Goal: Find specific page/section: Find specific page/section

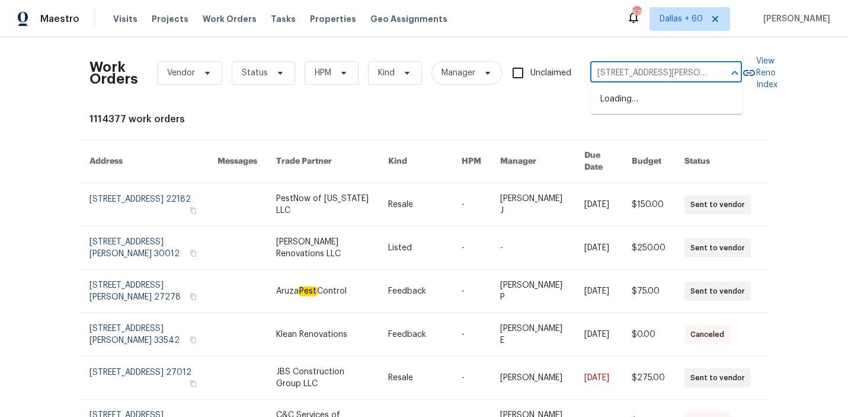
scroll to position [0, 41]
type input "[STREET_ADDRESS][PERSON_NAME]"
click at [634, 100] on li "[STREET_ADDRESS][PERSON_NAME]" at bounding box center [667, 105] width 152 height 32
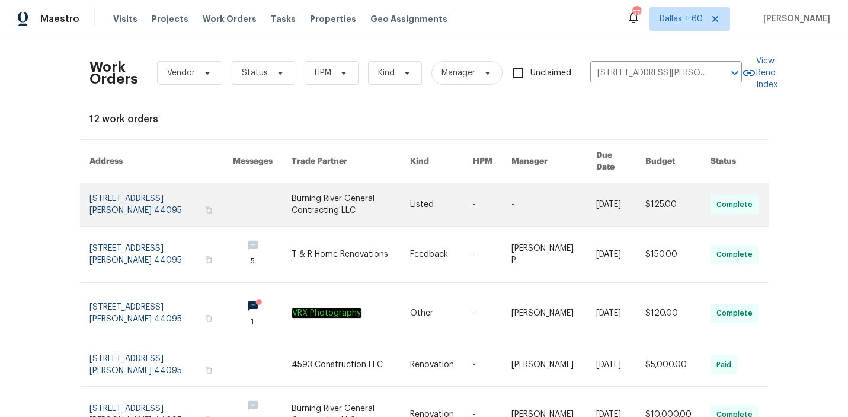
click at [253, 196] on link at bounding box center [262, 204] width 59 height 43
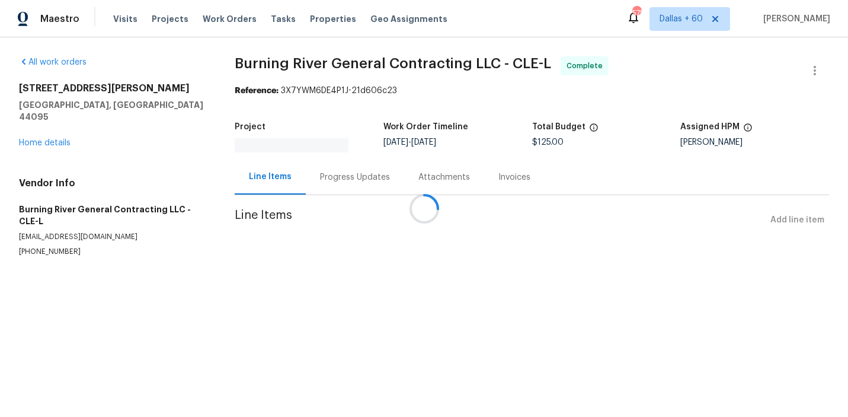
click at [46, 134] on div at bounding box center [424, 208] width 848 height 417
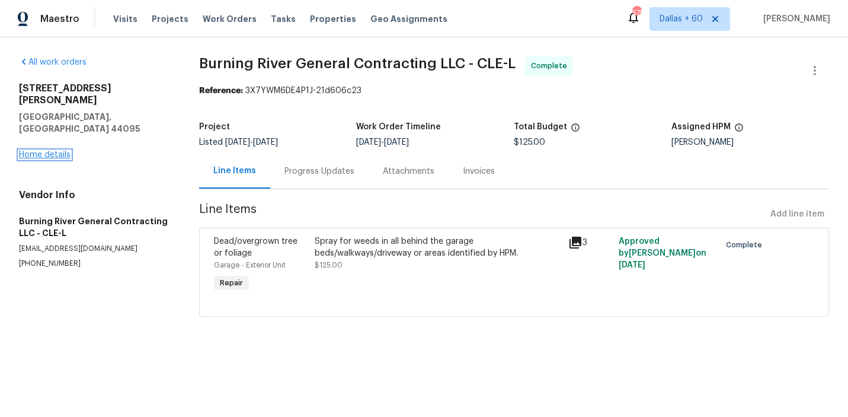
click at [46, 151] on link "Home details" at bounding box center [45, 155] width 52 height 8
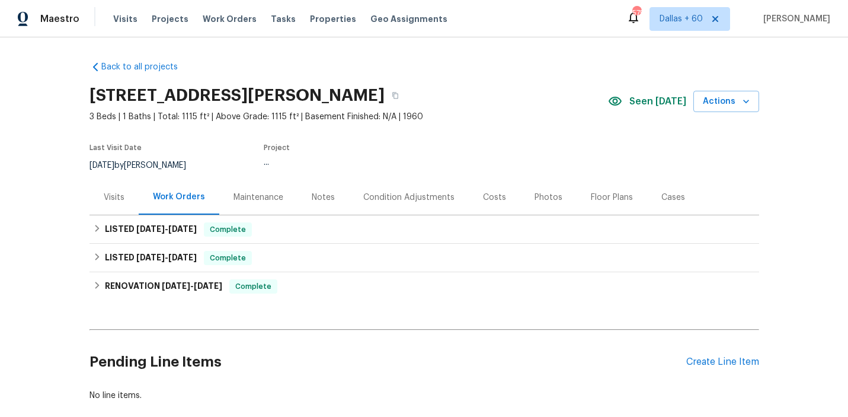
scroll to position [65, 0]
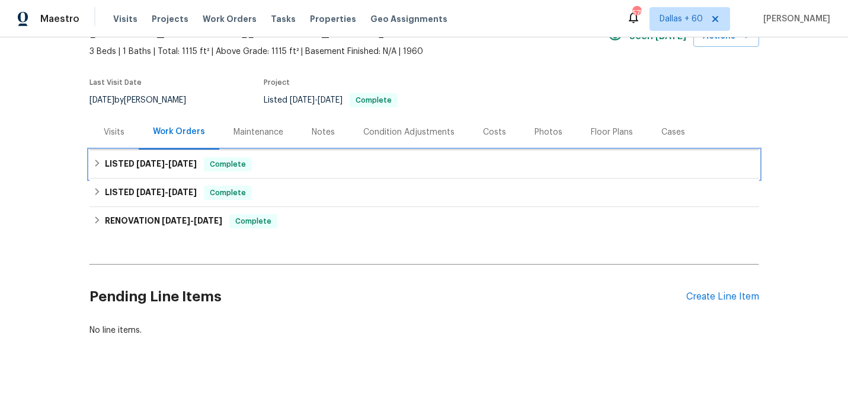
click at [309, 165] on div "LISTED [DATE] - [DATE] Complete" at bounding box center [424, 164] width 663 height 14
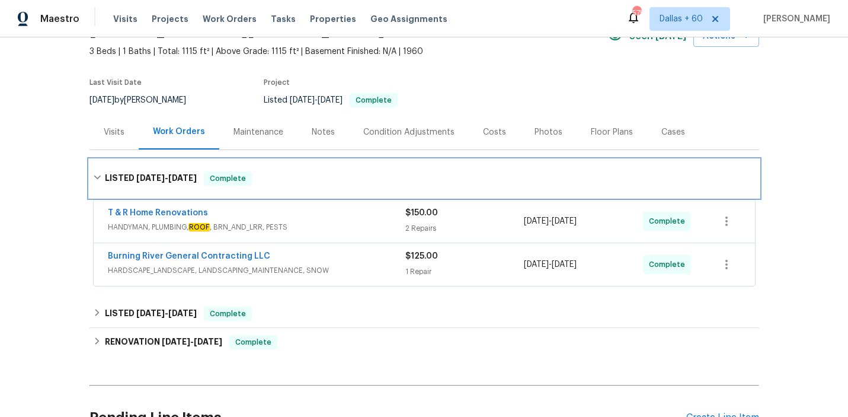
scroll to position [104, 0]
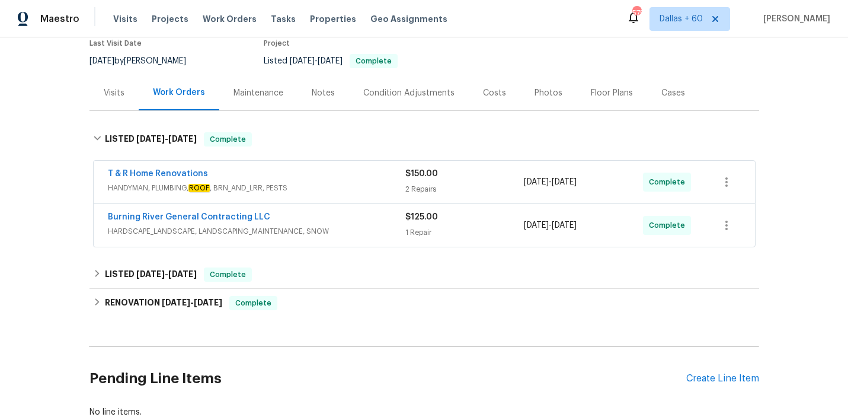
click at [346, 185] on span "HANDYMAN, PLUMBING, ROOF , BRN_AND_LRR, PESTS" at bounding box center [256, 188] width 297 height 12
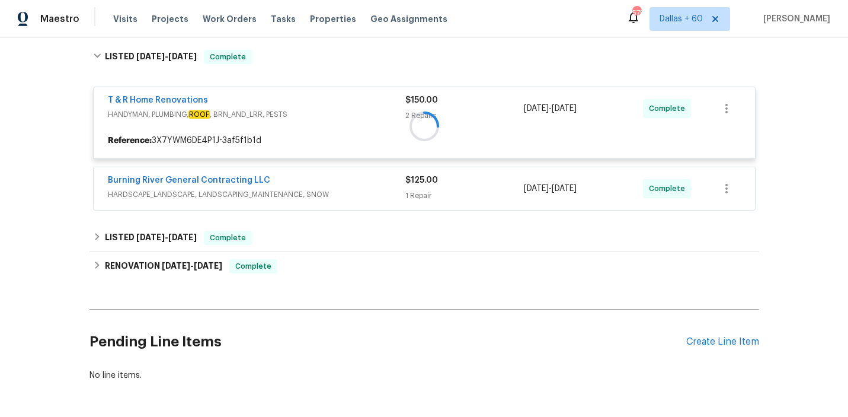
scroll to position [185, 0]
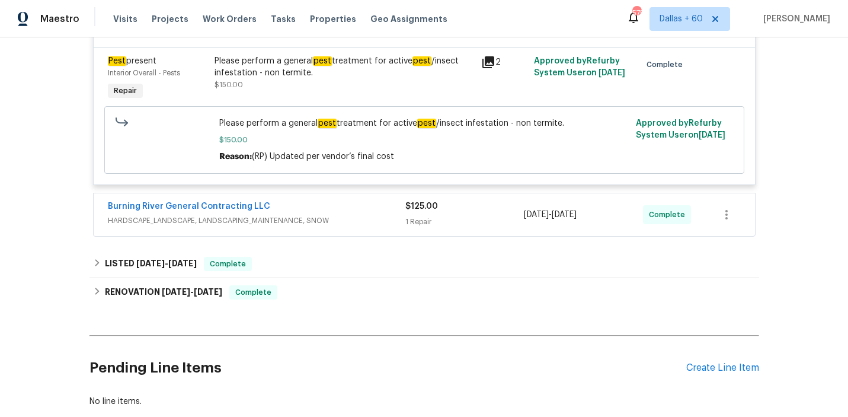
click at [353, 215] on span "HARDSCAPE_LANDSCAPE, LANDSCAPING_MAINTENANCE, SNOW" at bounding box center [256, 221] width 297 height 12
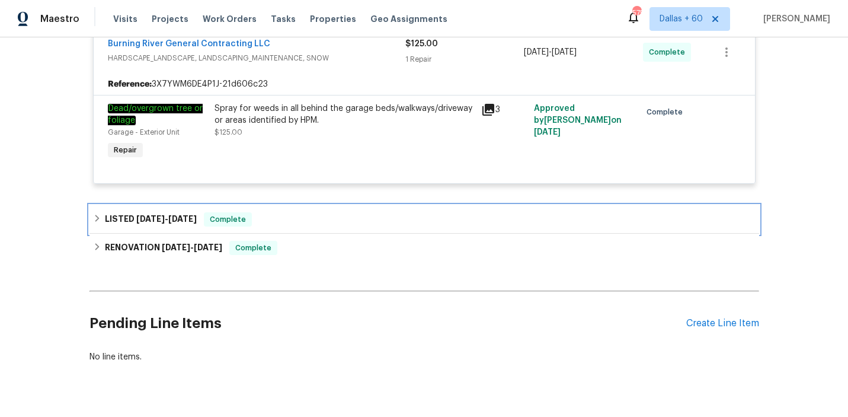
click at [353, 212] on div "LISTED [DATE] - [DATE] Complete" at bounding box center [424, 219] width 663 height 14
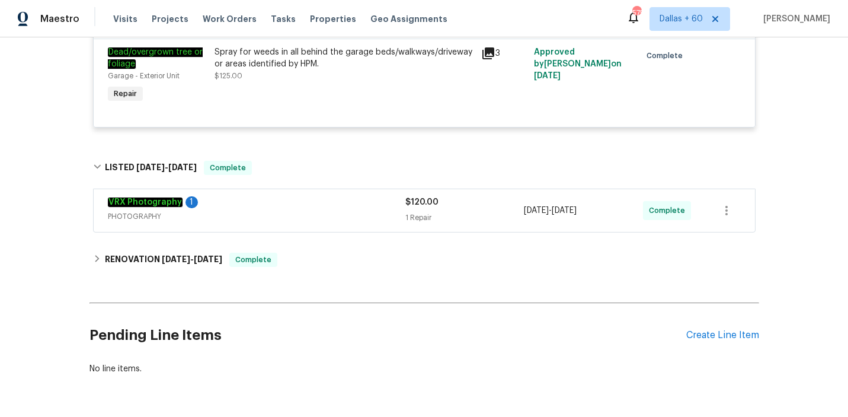
click at [353, 210] on span "PHOTOGRAPHY" at bounding box center [256, 216] width 297 height 12
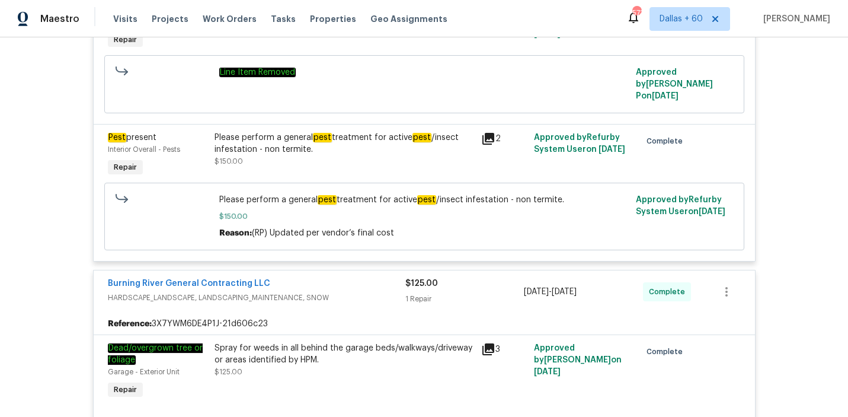
scroll to position [0, 0]
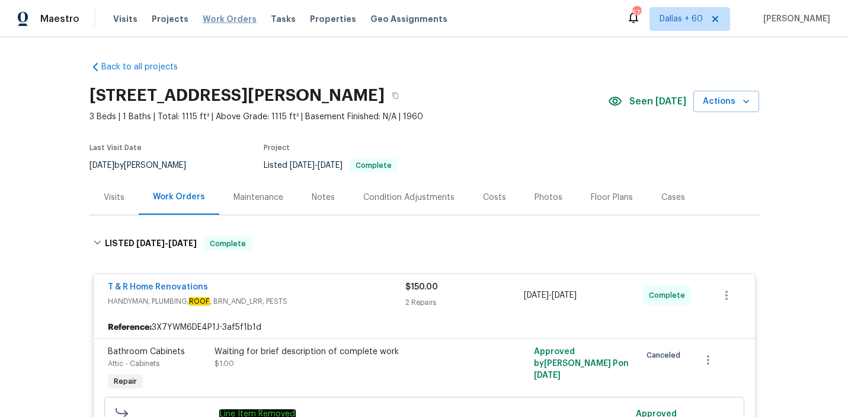
click at [231, 17] on span "Work Orders" at bounding box center [230, 19] width 54 height 12
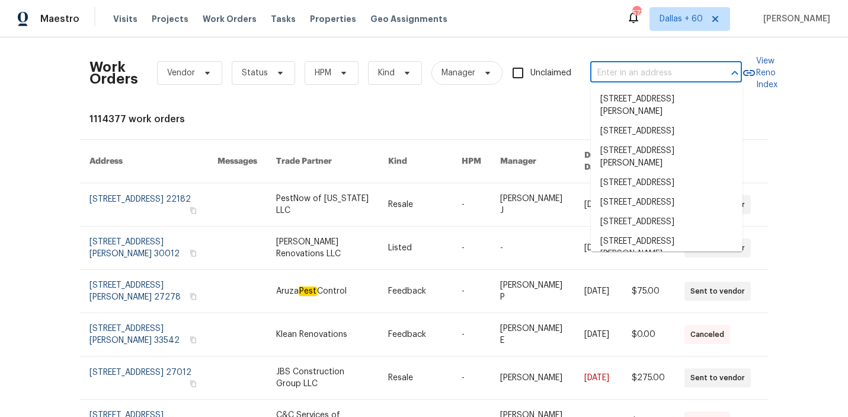
click at [654, 79] on input "text" at bounding box center [649, 73] width 119 height 18
paste input "[STREET_ADDRESS]"
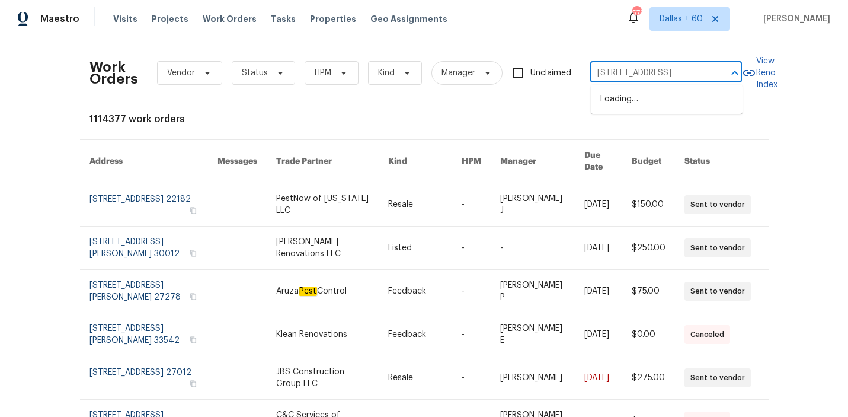
type input "[STREET_ADDRESS]"
click at [657, 109] on li "[STREET_ADDRESS]" at bounding box center [667, 99] width 152 height 20
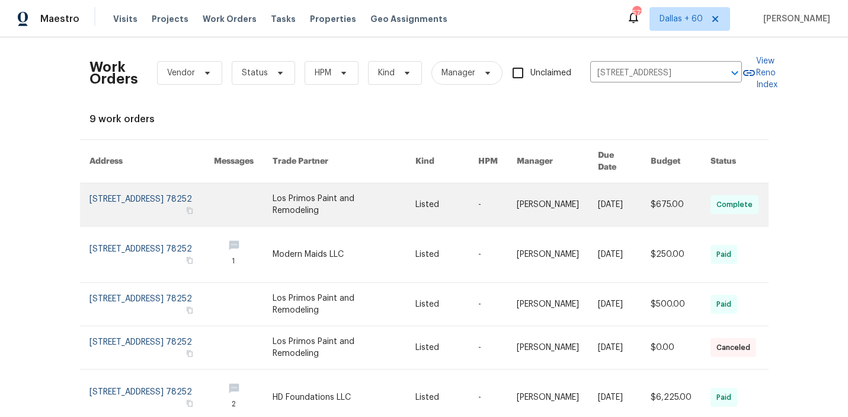
click at [425, 199] on link at bounding box center [446, 204] width 63 height 43
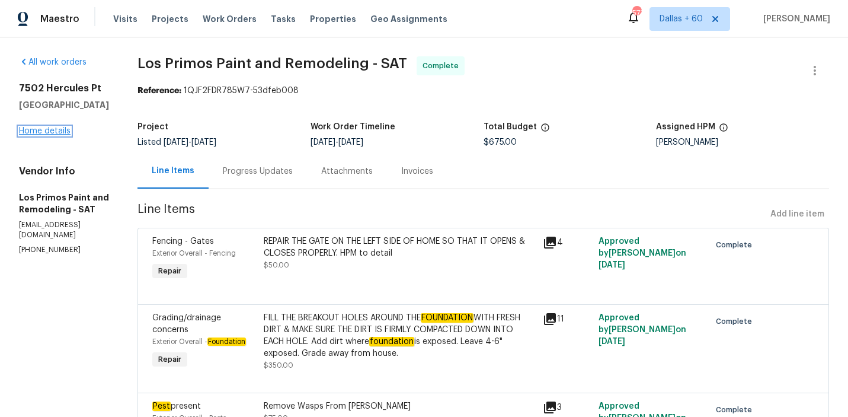
click at [50, 132] on link "Home details" at bounding box center [45, 131] width 52 height 8
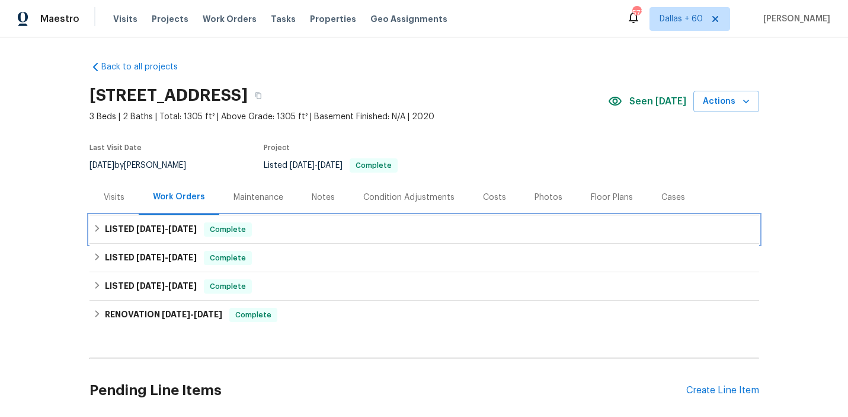
click at [335, 222] on div "LISTED [DATE] - [DATE] Complete" at bounding box center [424, 229] width 663 height 14
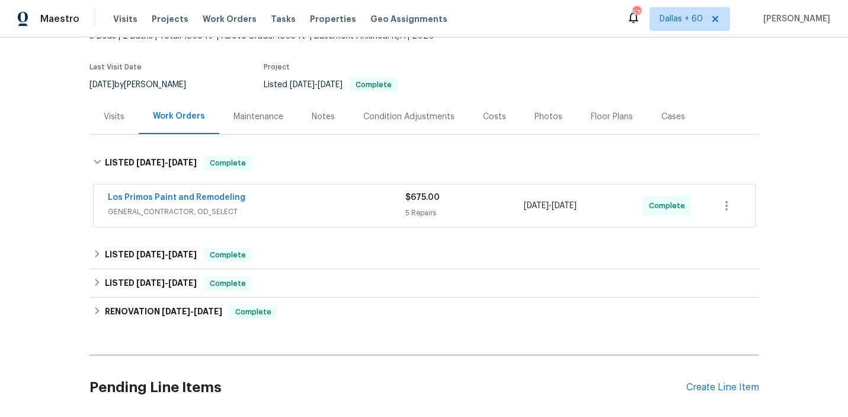
click at [335, 222] on div "Los Primos Paint and Remodeling GENERAL_CONTRACTOR, OD_SELECT $675.00 5 Repairs…" at bounding box center [424, 205] width 661 height 43
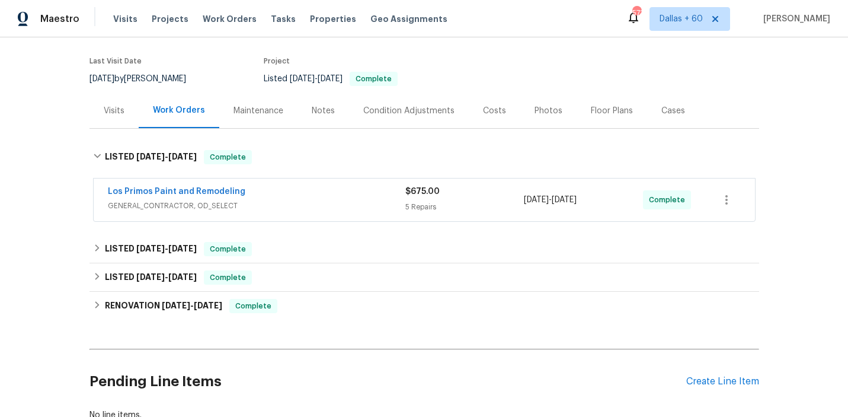
click at [329, 203] on span "GENERAL_CONTRACTOR, OD_SELECT" at bounding box center [256, 206] width 297 height 12
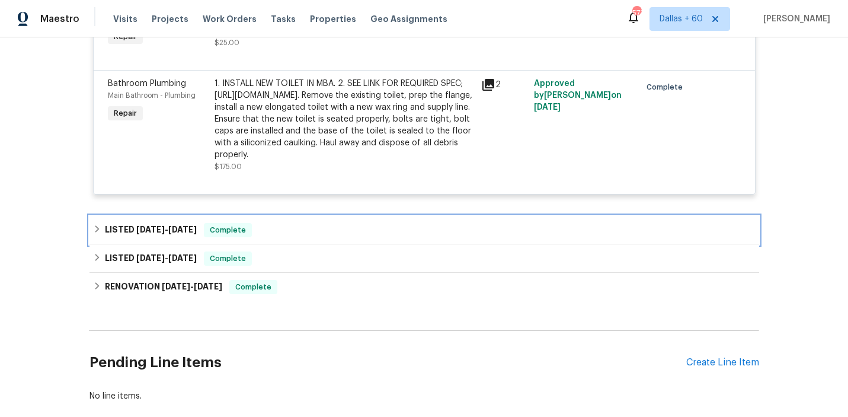
click at [331, 244] on div "LISTED [DATE] - [DATE] Complete" at bounding box center [424, 230] width 670 height 28
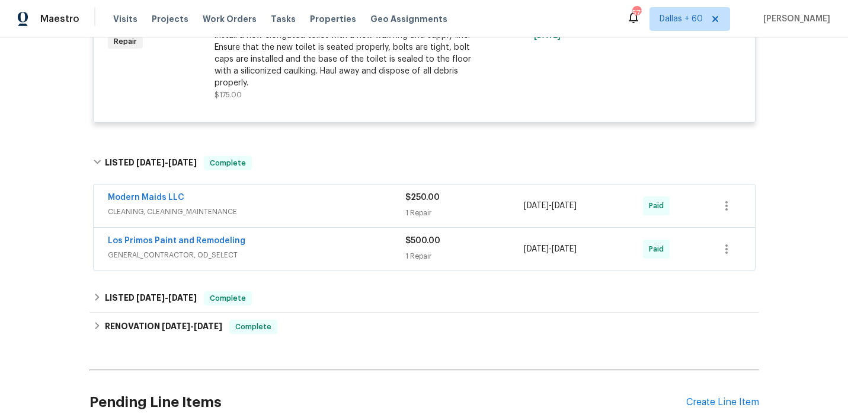
click at [331, 217] on span "CLEANING, CLEANING_MAINTENANCE" at bounding box center [256, 212] width 297 height 12
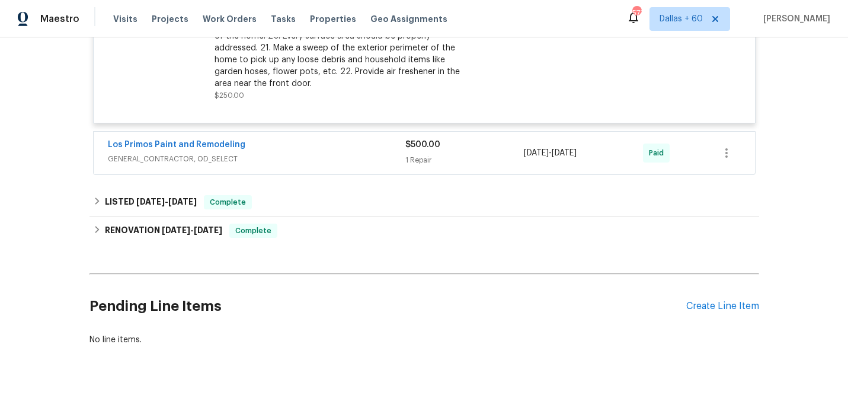
scroll to position [1164, 0]
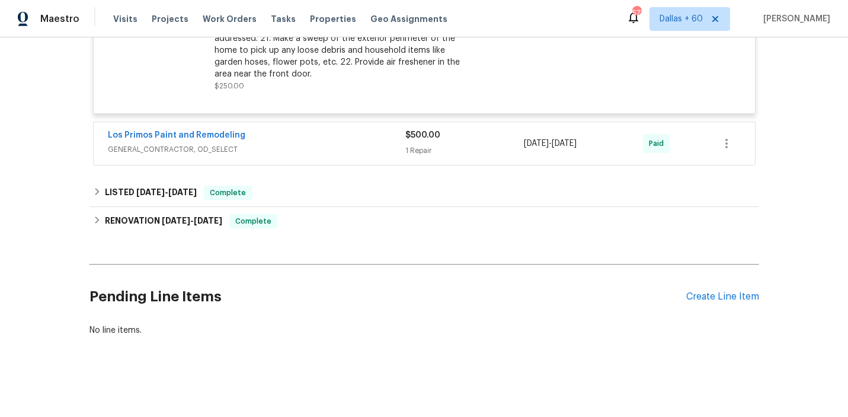
click at [331, 142] on div "Los Primos Paint and Remodeling" at bounding box center [256, 136] width 297 height 14
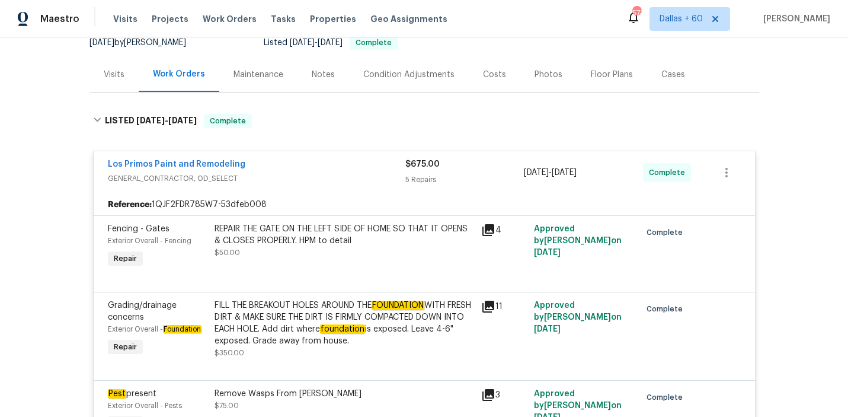
scroll to position [127, 0]
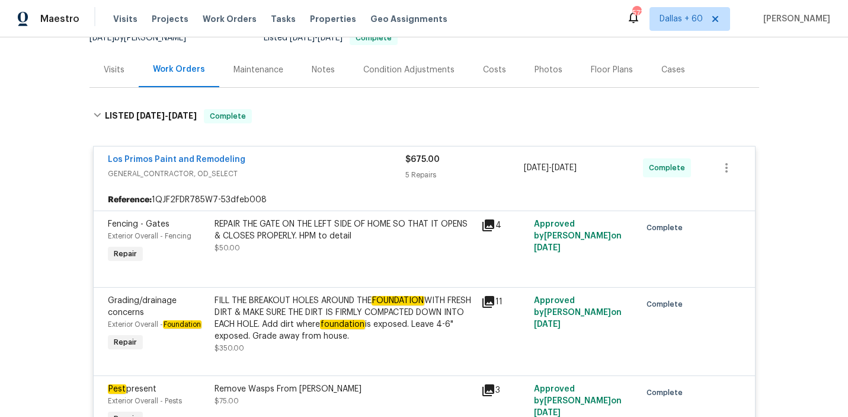
click at [280, 327] on div "FILL THE BREAKOUT HOLES AROUND THE FOUNDATION WITH FRESH DIRT & MAKE SURE THE D…" at bounding box center [345, 318] width 260 height 47
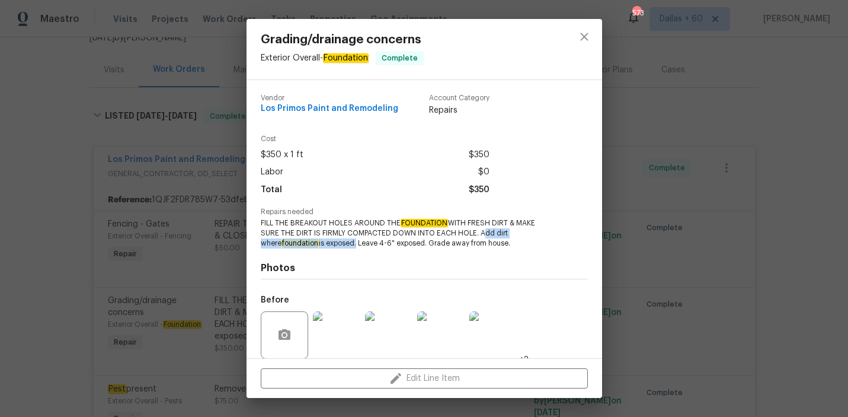
drag, startPoint x: 480, startPoint y: 233, endPoint x: 335, endPoint y: 244, distance: 145.6
click at [335, 244] on span "FILL THE BREAKOUT HOLES AROUND THE FOUNDATION WITH FRESH DIRT & MAKE SURE THE D…" at bounding box center [408, 233] width 295 height 30
copy span "Add dirt where foundation is exposed"
click at [66, 156] on div "Grading/drainage concerns Exterior Overall - Foundation Complete Vendor Los Pri…" at bounding box center [424, 208] width 848 height 417
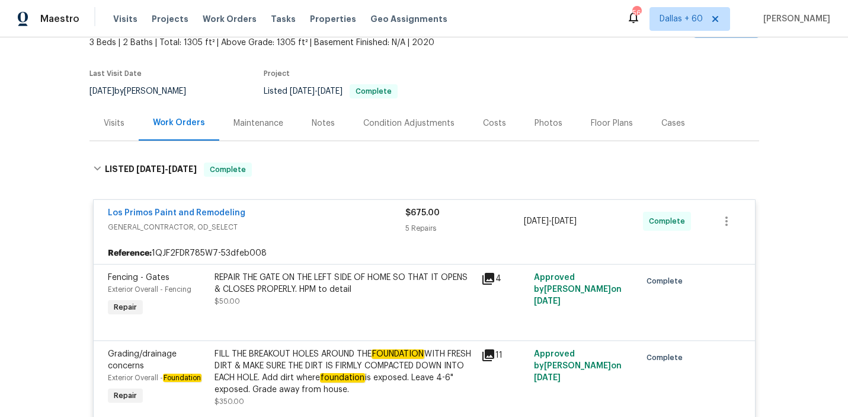
scroll to position [0, 0]
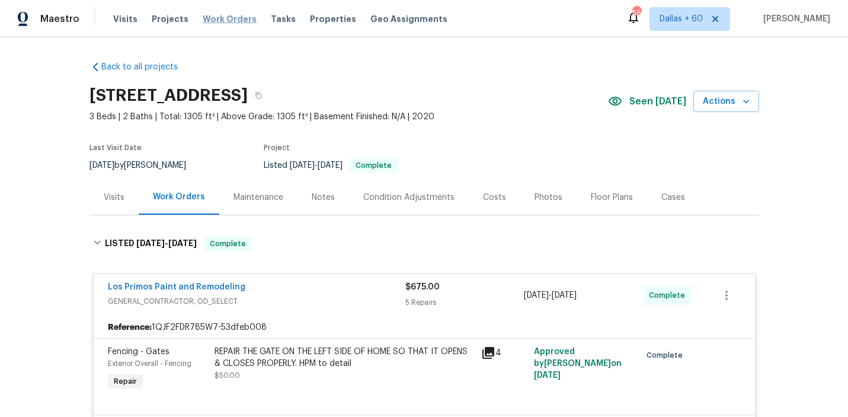
click at [215, 17] on span "Work Orders" at bounding box center [230, 19] width 54 height 12
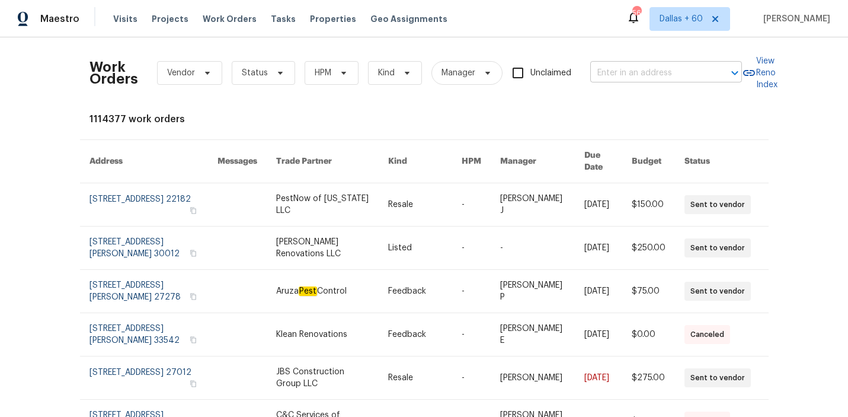
click at [650, 67] on input "text" at bounding box center [649, 73] width 119 height 18
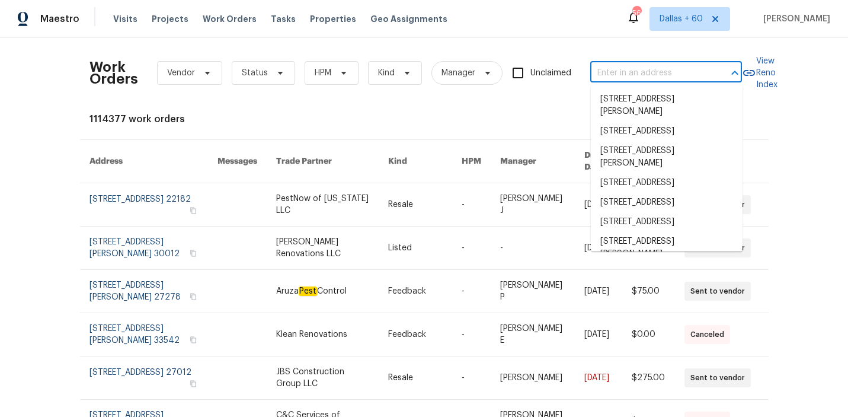
paste input "[STREET_ADDRESS]"
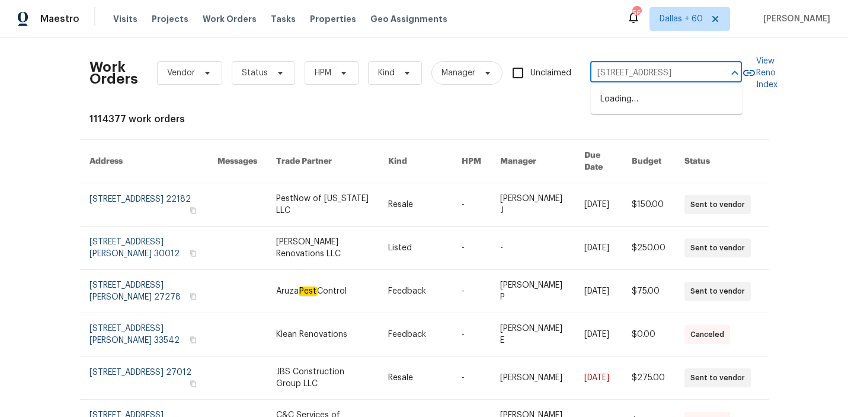
scroll to position [0, 71]
type input "[STREET_ADDRESS]"
click at [652, 100] on li "[STREET_ADDRESS]" at bounding box center [667, 99] width 152 height 20
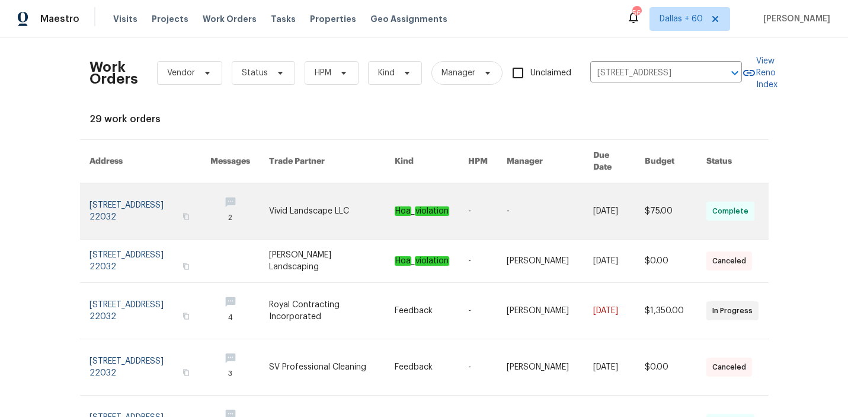
click at [308, 204] on link at bounding box center [332, 211] width 126 height 56
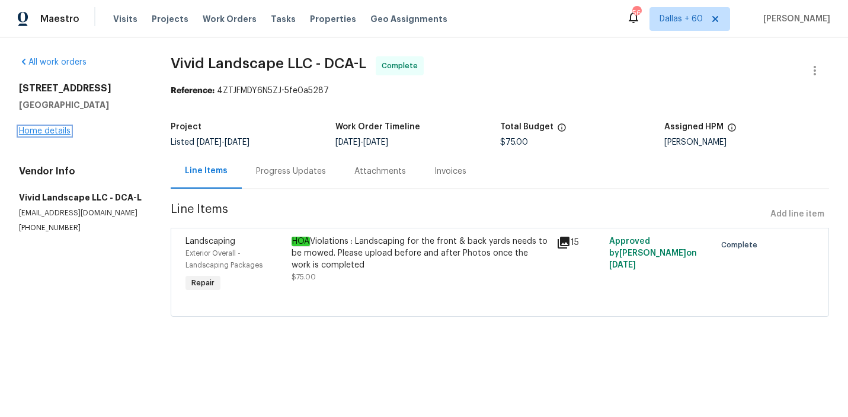
click at [29, 135] on link "Home details" at bounding box center [45, 131] width 52 height 8
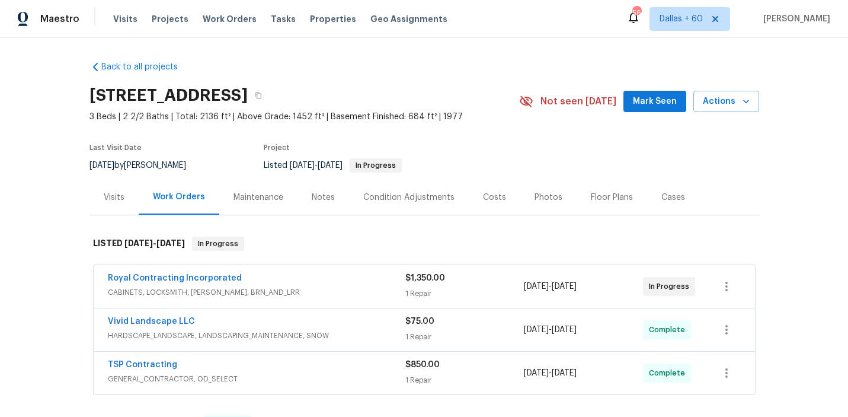
click at [348, 286] on span "CABINETS, LOCKSMITH, [PERSON_NAME], BRN_AND_LRR" at bounding box center [256, 292] width 297 height 12
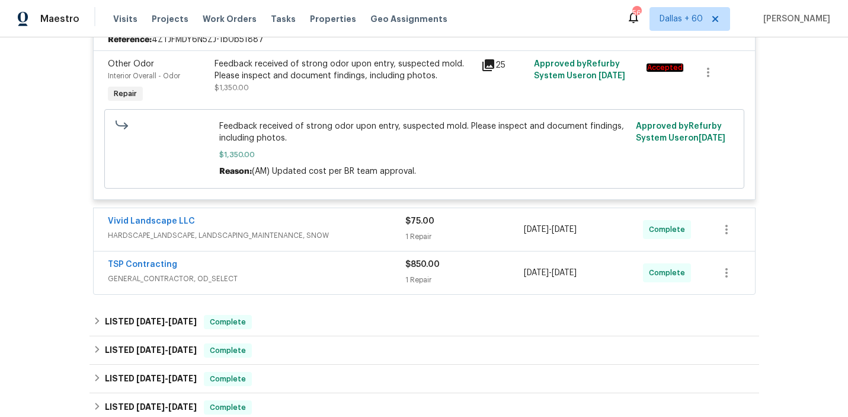
scroll to position [286, 0]
click at [377, 230] on div "Vivid Landscape LLC" at bounding box center [256, 223] width 297 height 14
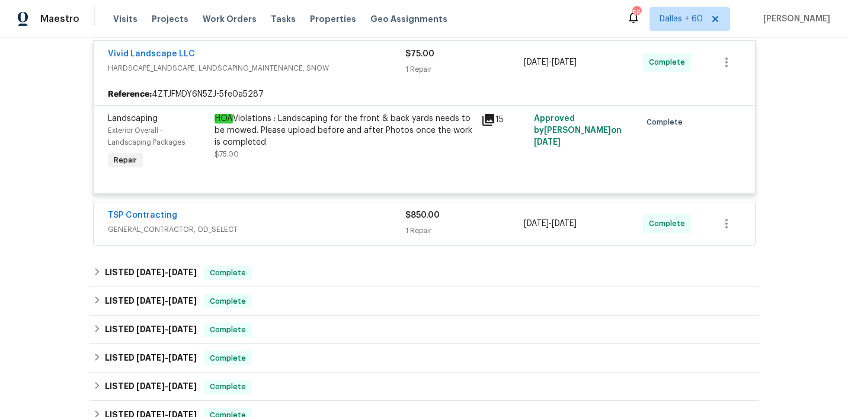
click at [377, 230] on span "GENERAL_CONTRACTOR, OD_SELECT" at bounding box center [256, 229] width 297 height 12
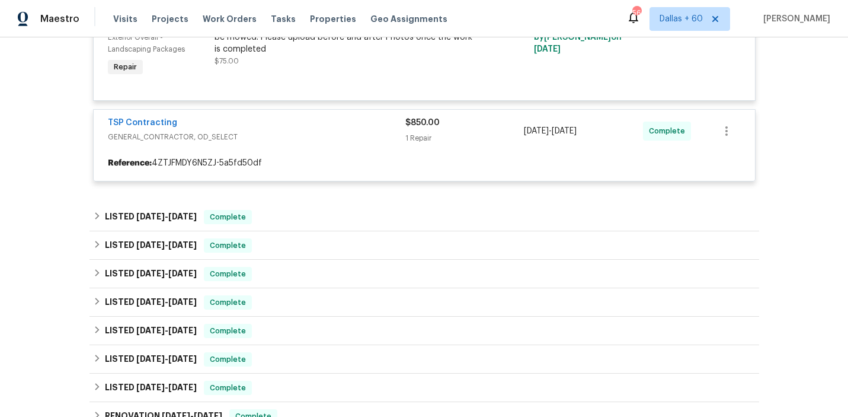
scroll to position [548, 0]
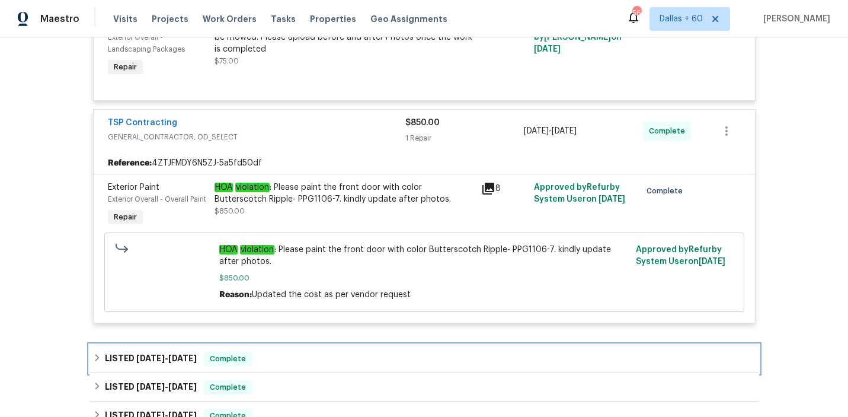
click at [384, 352] on div "LISTED [DATE] - [DATE] Complete" at bounding box center [424, 358] width 670 height 28
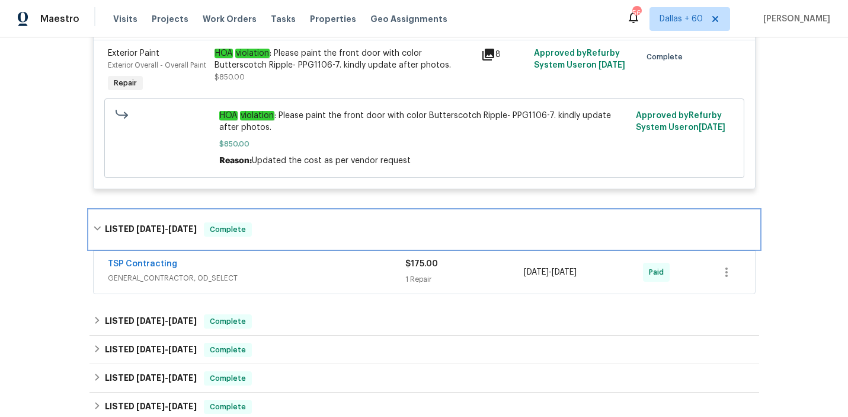
scroll to position [693, 0]
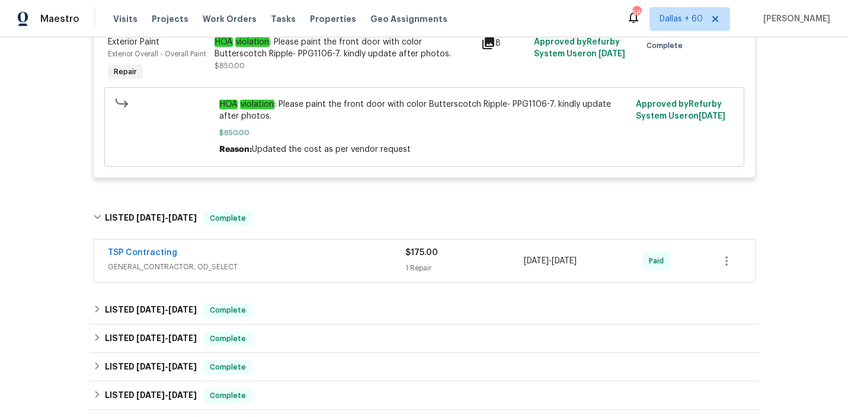
click at [361, 260] on div "TSP Contracting" at bounding box center [256, 254] width 297 height 14
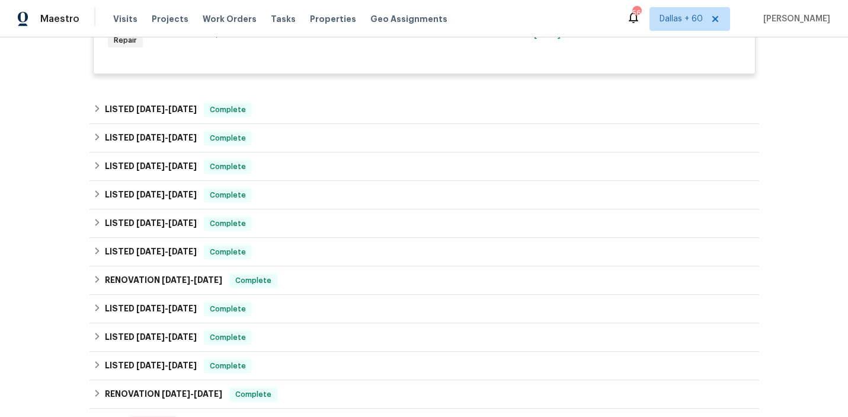
scroll to position [1018, 0]
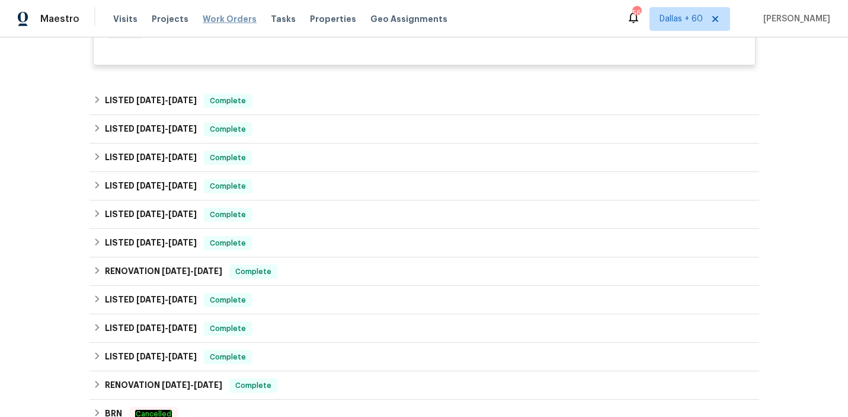
click at [228, 15] on span "Work Orders" at bounding box center [230, 19] width 54 height 12
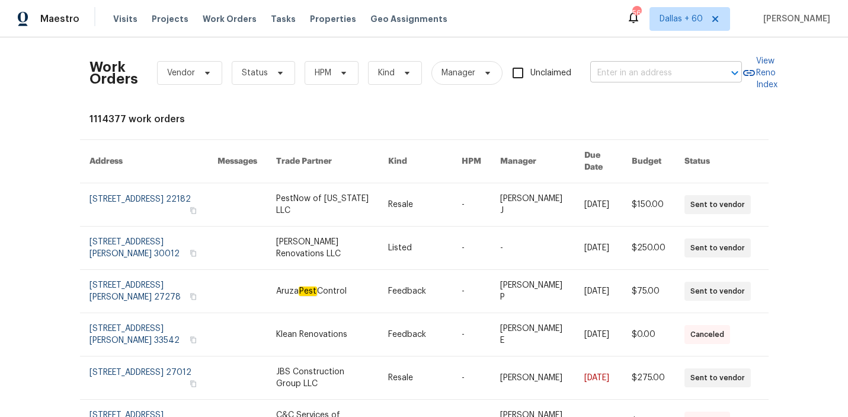
click at [628, 69] on input "text" at bounding box center [649, 73] width 119 height 18
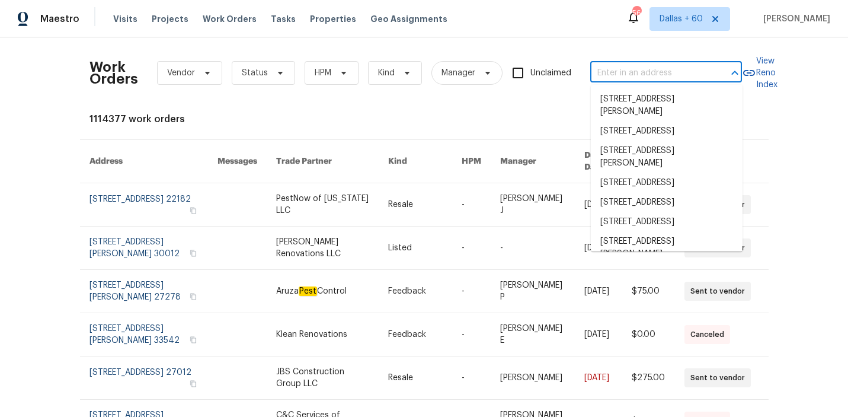
paste input "[STREET_ADDRESS][PERSON_NAME]"
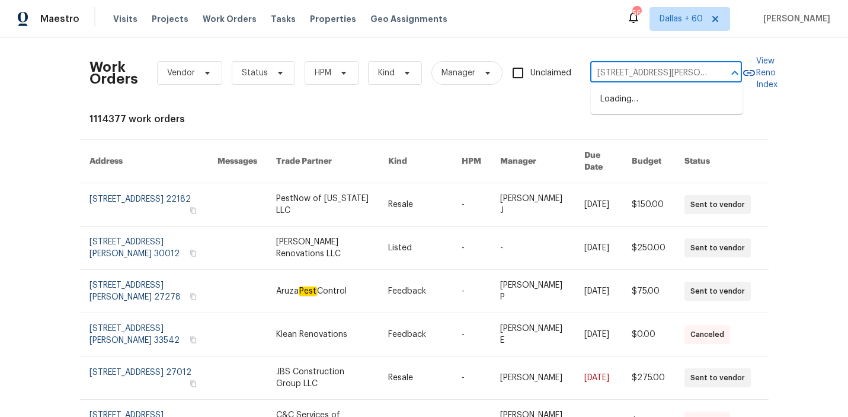
scroll to position [0, 34]
type input "[STREET_ADDRESS][PERSON_NAME]"
click at [647, 106] on li "[STREET_ADDRESS][PERSON_NAME]" at bounding box center [667, 105] width 152 height 32
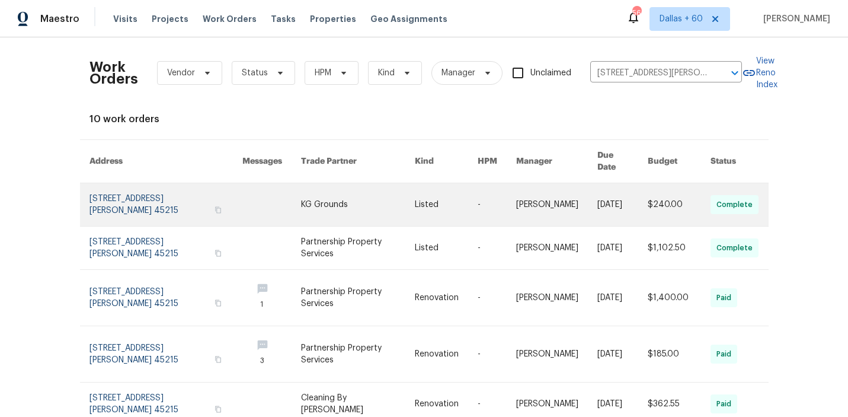
click at [370, 188] on link at bounding box center [358, 204] width 114 height 43
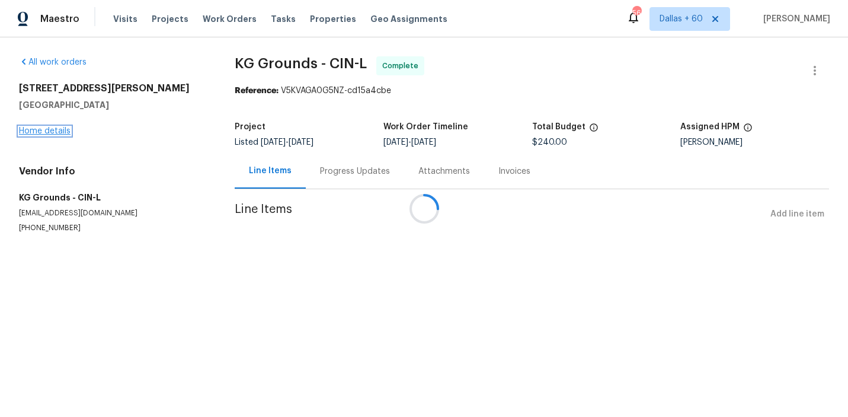
click at [30, 127] on link "Home details" at bounding box center [45, 131] width 52 height 8
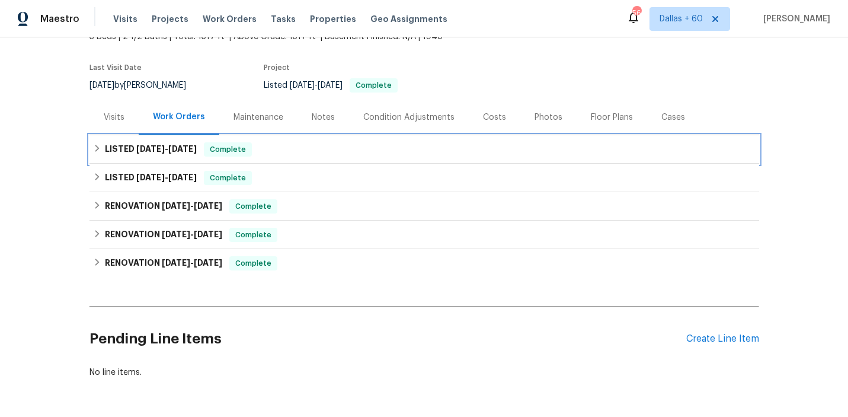
click at [330, 155] on div "LISTED [DATE] - [DATE] Complete" at bounding box center [424, 149] width 663 height 14
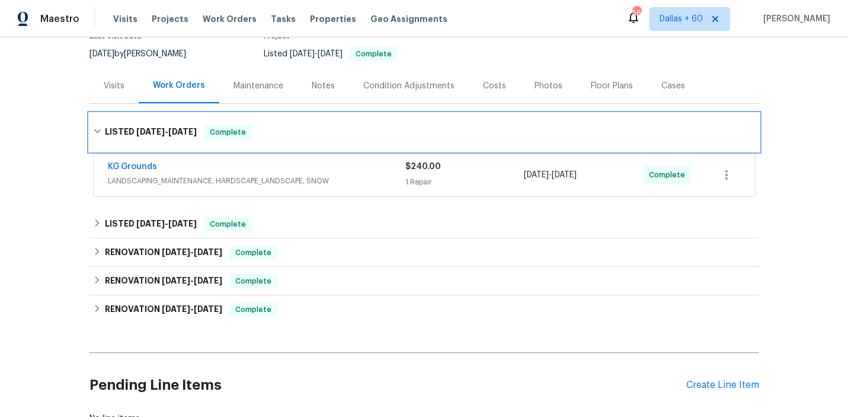
scroll to position [111, 0]
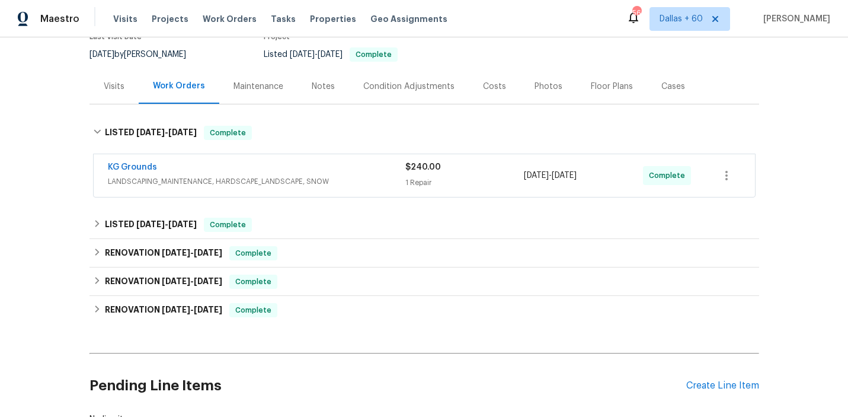
click at [332, 169] on div "KG Grounds" at bounding box center [256, 168] width 297 height 14
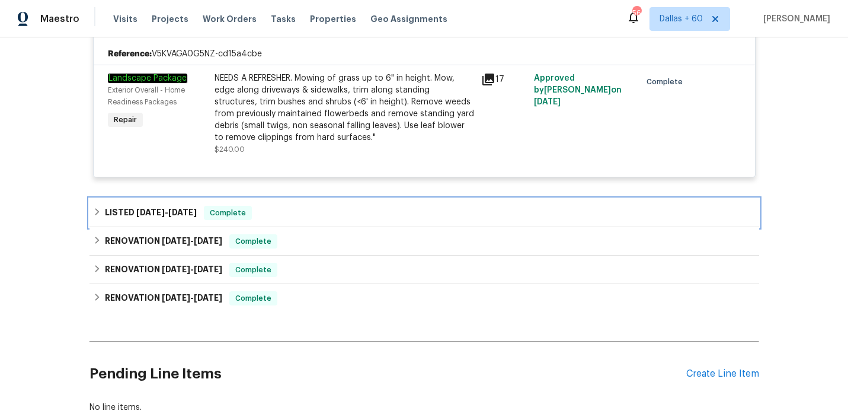
click at [281, 209] on div "LISTED [DATE] - [DATE] Complete" at bounding box center [424, 213] width 663 height 14
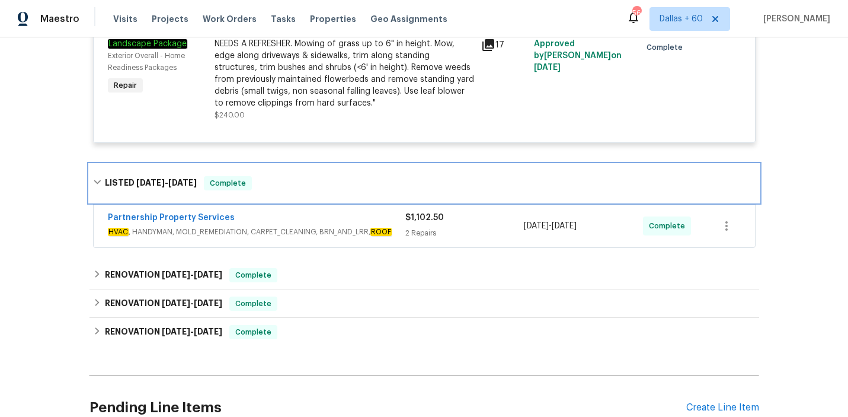
scroll to position [325, 0]
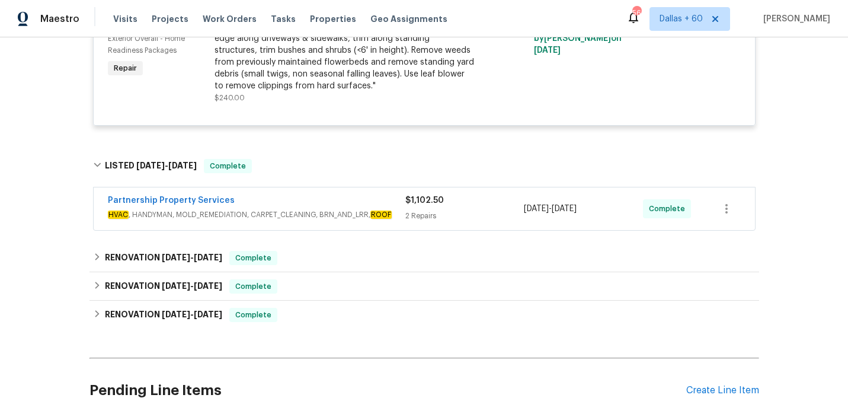
click at [281, 209] on span "HVAC , HANDYMAN, MOLD_REMEDIATION, CARPET_CLEANING, BRN_AND_LRR, ROOF" at bounding box center [256, 215] width 297 height 12
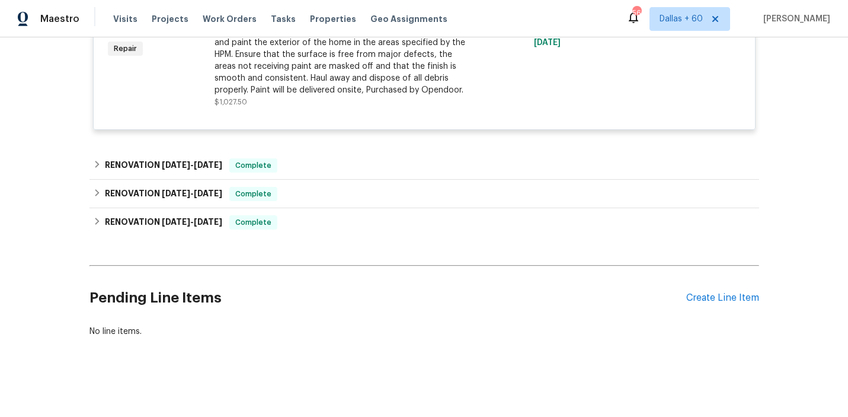
scroll to position [657, 0]
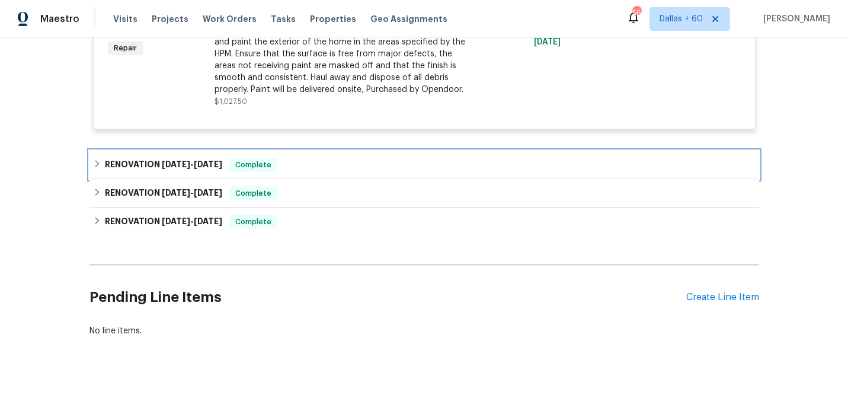
click at [357, 172] on div "RENOVATION [DATE] - [DATE] Complete" at bounding box center [424, 165] width 663 height 14
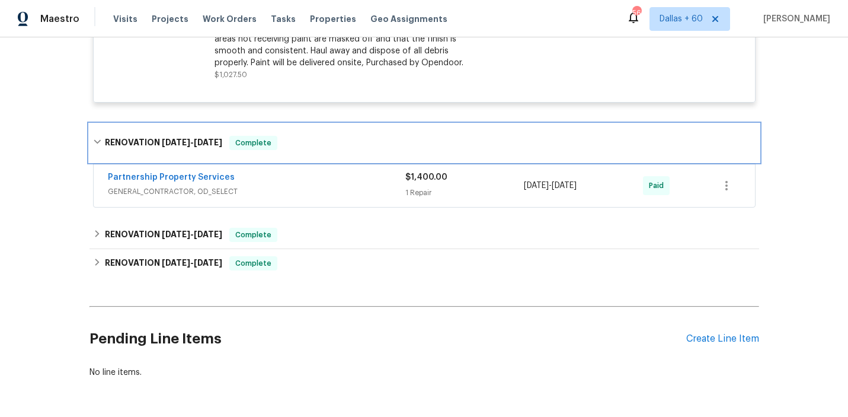
scroll to position [700, 0]
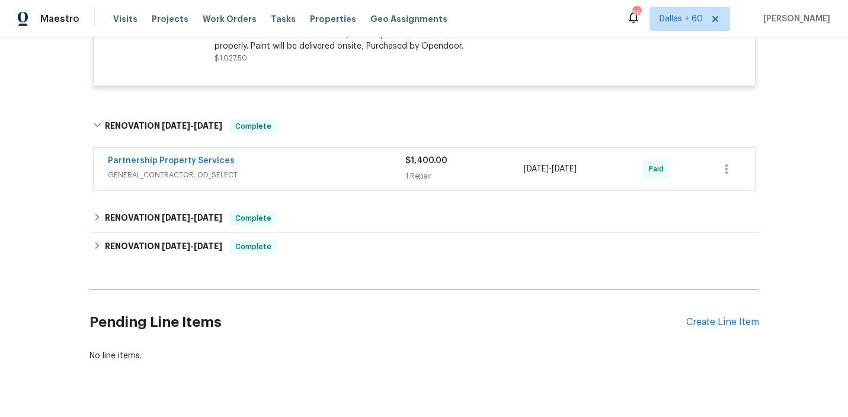
click at [357, 169] on div "Partnership Property Services" at bounding box center [256, 162] width 297 height 14
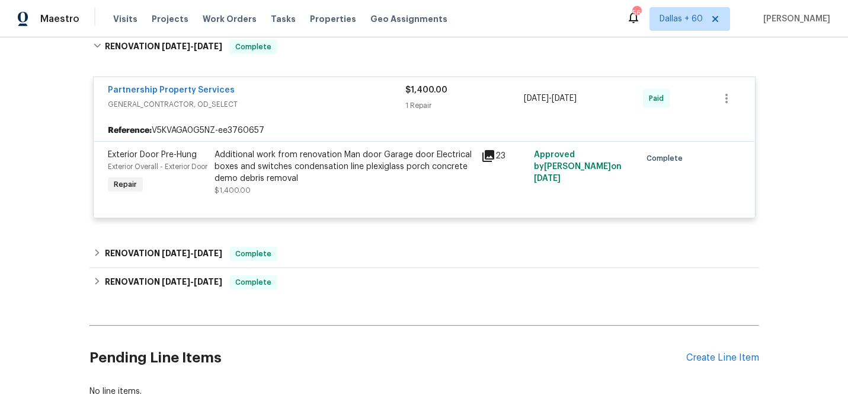
scroll to position [802, 0]
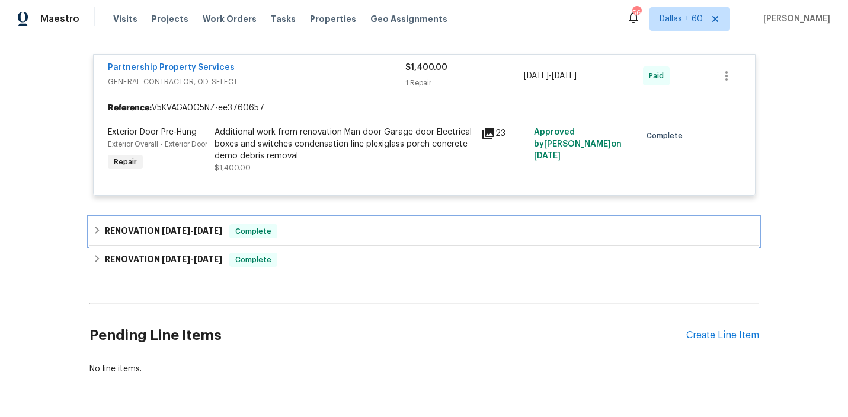
click at [344, 244] on div "RENOVATION [DATE] - [DATE] Complete" at bounding box center [424, 231] width 670 height 28
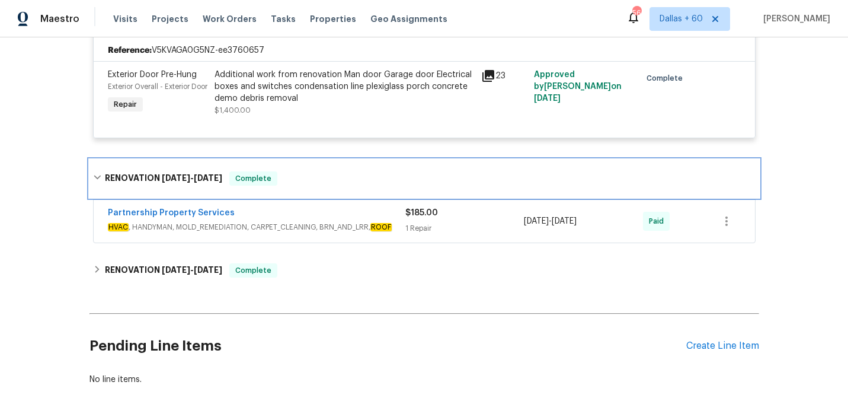
scroll to position [860, 0]
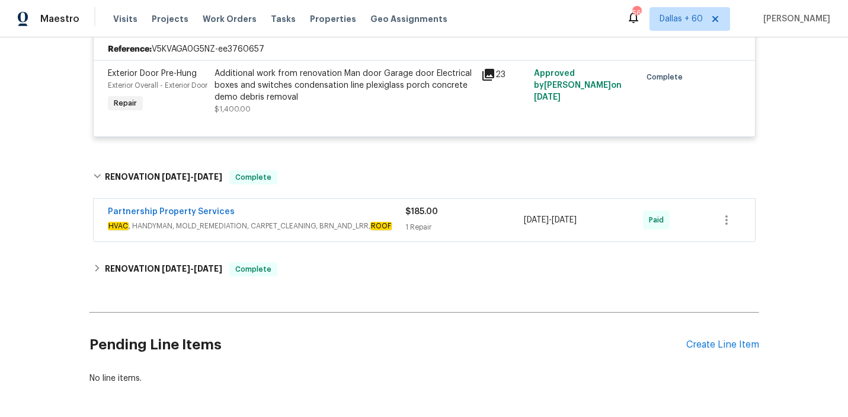
click at [344, 220] on div "Partnership Property Services" at bounding box center [256, 213] width 297 height 14
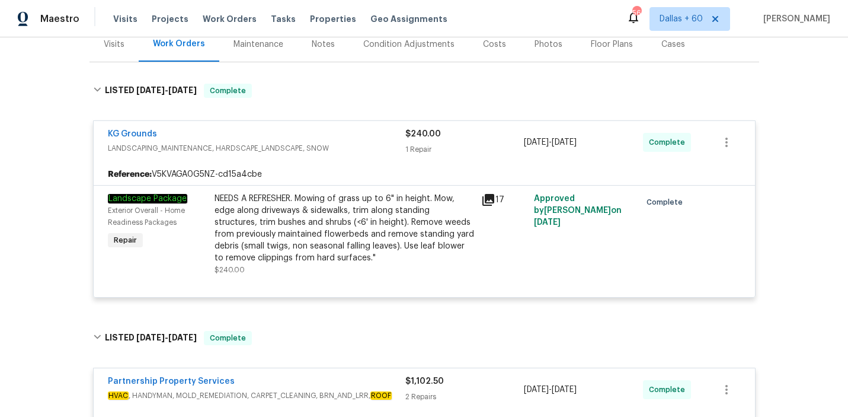
scroll to position [0, 0]
